Goal: Information Seeking & Learning: Learn about a topic

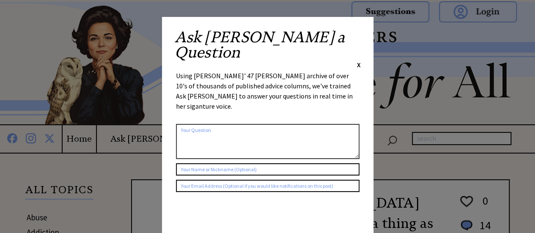
click at [357, 60] on span "X" at bounding box center [359, 64] width 4 height 8
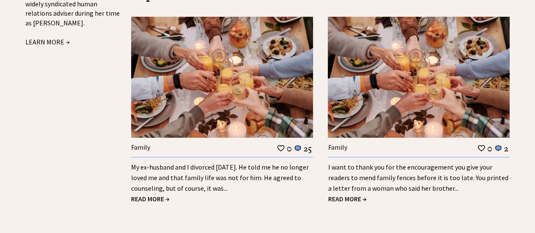
scroll to position [1010, 0]
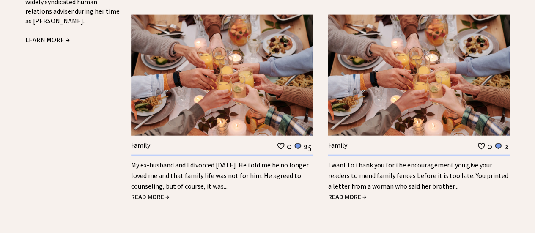
click at [149, 192] on span "READ MORE →" at bounding box center [150, 196] width 38 height 8
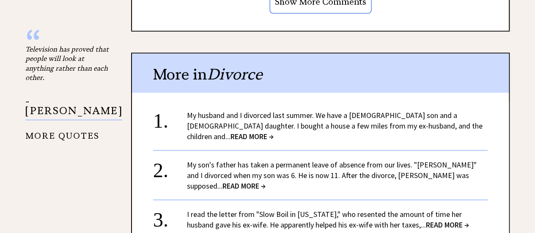
scroll to position [882, 0]
click at [242, 112] on link "My husband and I divorced last summer. We have a 9-year-old son and a 6-year-ol…" at bounding box center [335, 125] width 296 height 31
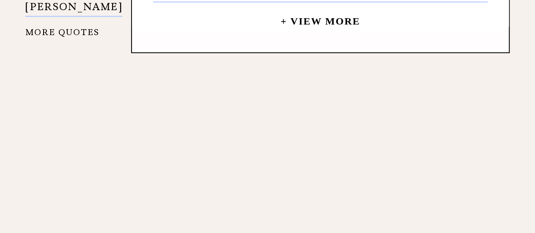
scroll to position [1037, 0]
